Goal: Task Accomplishment & Management: Use online tool/utility

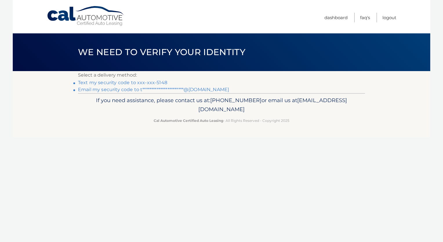
click at [159, 81] on link "Text my security code to xxx-xxx-5148" at bounding box center [122, 83] width 89 height 6
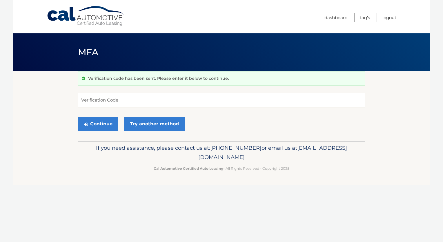
click at [150, 100] on input "Verification Code" at bounding box center [221, 100] width 287 height 14
type input "468457"
click at [99, 123] on button "Continue" at bounding box center [98, 124] width 40 height 14
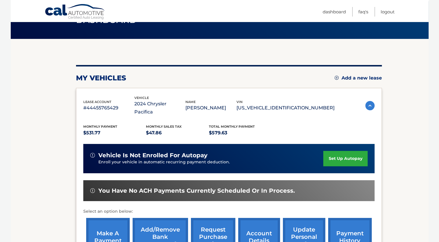
scroll to position [56, 0]
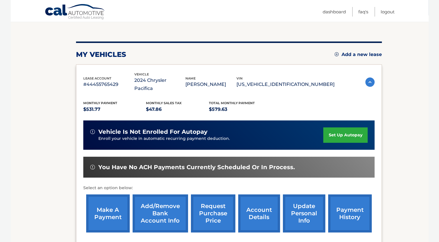
click at [121, 196] on link "make a payment" at bounding box center [107, 213] width 43 height 38
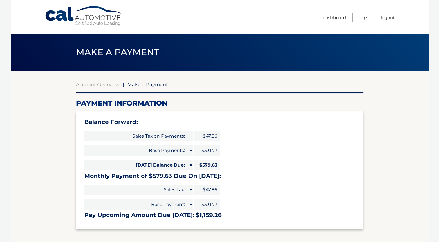
select select "NzEyMWY1ZTktYzk5ZS00MTQ0LWEwZTEtMDIwZTFjNmEyZTkw"
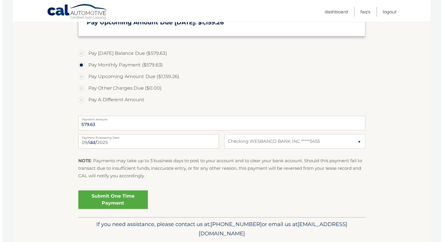
scroll to position [210, 0]
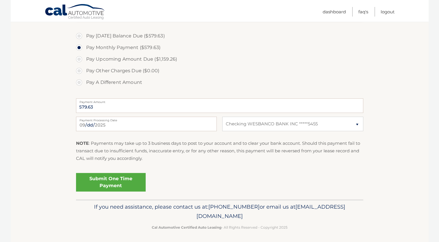
click at [126, 182] on link "Submit One Time Payment" at bounding box center [111, 182] width 70 height 19
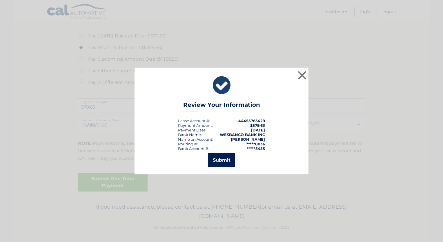
click at [218, 157] on button "Submit" at bounding box center [221, 160] width 27 height 14
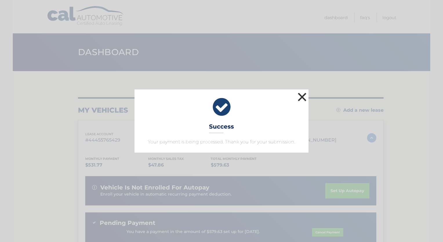
click at [301, 98] on button "×" at bounding box center [302, 97] width 12 height 12
